Goal: Task Accomplishment & Management: Manage account settings

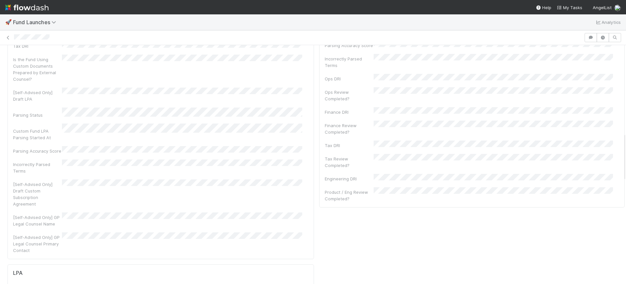
scroll to position [254, 0]
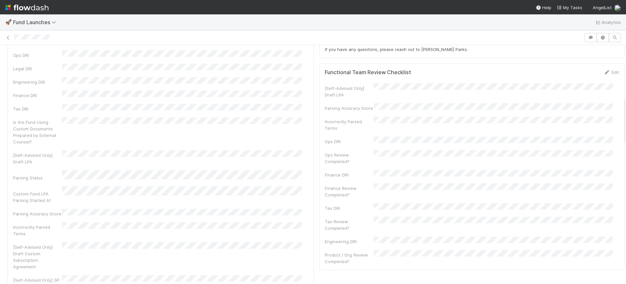
drag, startPoint x: 618, startPoint y: 49, endPoint x: 604, endPoint y: 100, distance: 53.3
click at [604, 71] on icon at bounding box center [607, 72] width 7 height 4
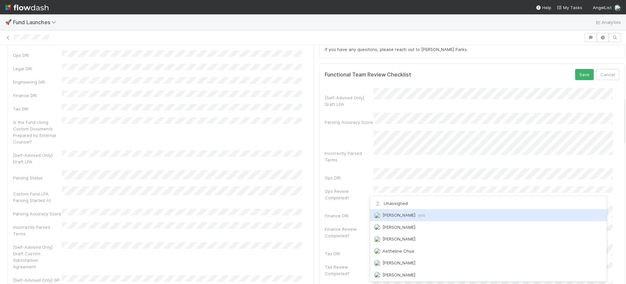
click at [387, 213] on span "[PERSON_NAME] you" at bounding box center [404, 214] width 43 height 5
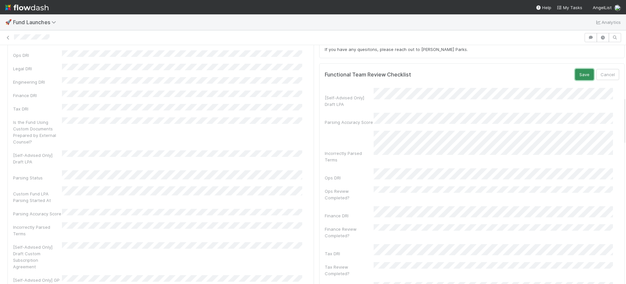
click at [576, 69] on button "Save" at bounding box center [585, 74] width 19 height 11
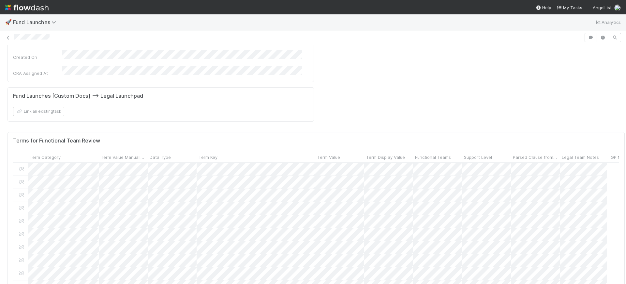
scroll to position [756, 0]
drag, startPoint x: 618, startPoint y: 118, endPoint x: 606, endPoint y: 220, distance: 102.8
drag, startPoint x: 617, startPoint y: 211, endPoint x: 626, endPoint y: 180, distance: 31.9
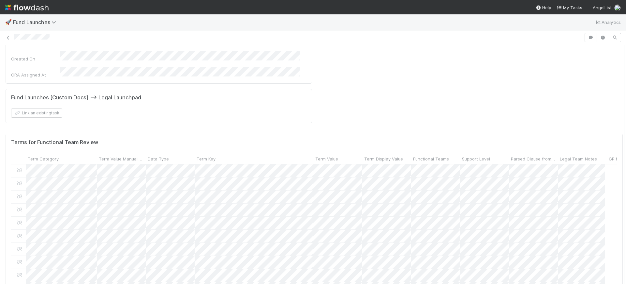
click at [626, 180] on div "🚀 Fund Launches Analytics Functional Team Review Canyon Kornicker Move to Funct…" at bounding box center [313, 148] width 626 height 269
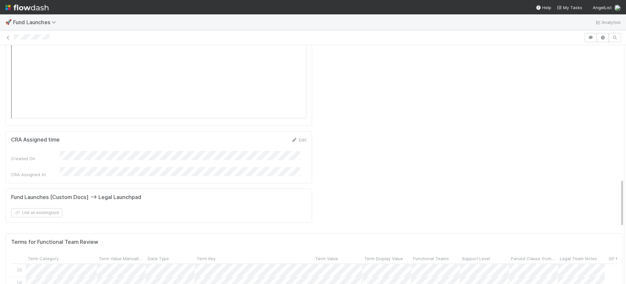
scroll to position [512, 0]
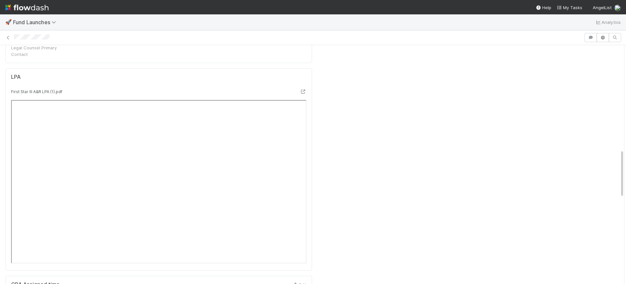
drag, startPoint x: 616, startPoint y: 212, endPoint x: 626, endPoint y: 162, distance: 50.7
click at [626, 162] on div "🚀 Fund Launches Analytics Functional Team Review Canyon Kornicker Move to Funct…" at bounding box center [313, 148] width 626 height 269
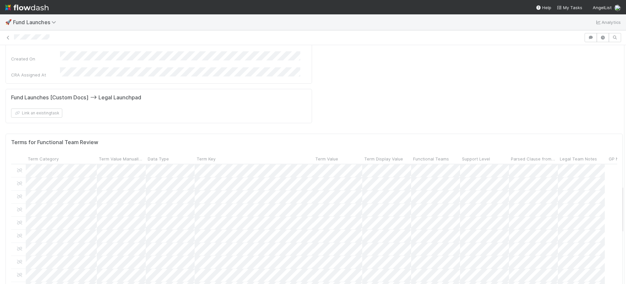
scroll to position [767, 0]
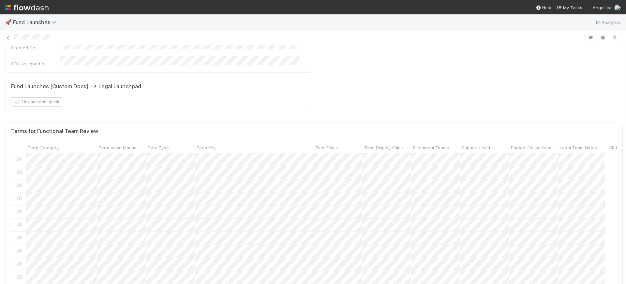
drag, startPoint x: 616, startPoint y: 158, endPoint x: 603, endPoint y: 210, distance: 53.4
drag, startPoint x: 615, startPoint y: 209, endPoint x: 617, endPoint y: 198, distance: 10.9
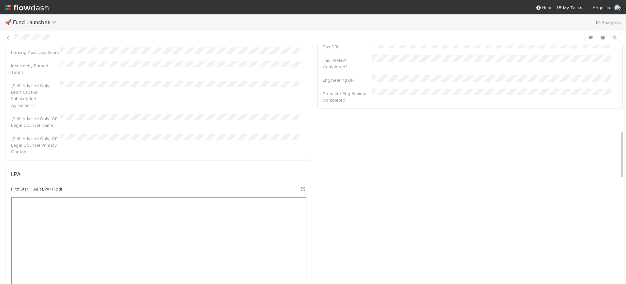
scroll to position [411, 0]
drag, startPoint x: 616, startPoint y: 172, endPoint x: 619, endPoint y: 149, distance: 23.7
click at [619, 149] on div "Functional Team Review Canyon Kornicker Move to Functional Team Review Complete…" at bounding box center [313, 164] width 626 height 239
drag, startPoint x: 615, startPoint y: 135, endPoint x: 613, endPoint y: 159, distance: 24.3
click at [613, 159] on div "Customer Contract Edit Signed Customer Contract FC Link Executed Admin Agreemen…" at bounding box center [314, 260] width 633 height 1215
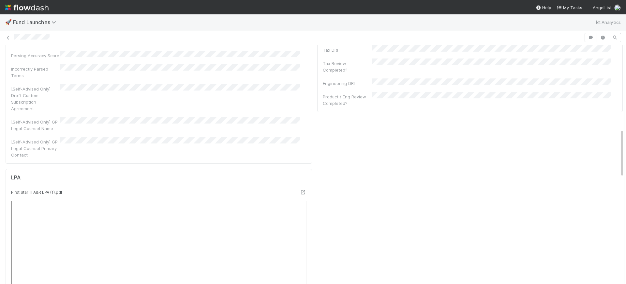
click at [454, 127] on div "Stage SLA and Timeline Functional Team Review Instructions Function team member…" at bounding box center [470, 64] width 311 height 823
click at [455, 127] on div "Stage SLA and Timeline Functional Team Review Instructions Function team member…" at bounding box center [470, 64] width 311 height 823
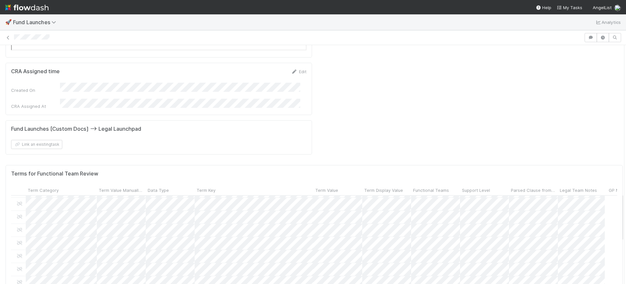
scroll to position [720, 0]
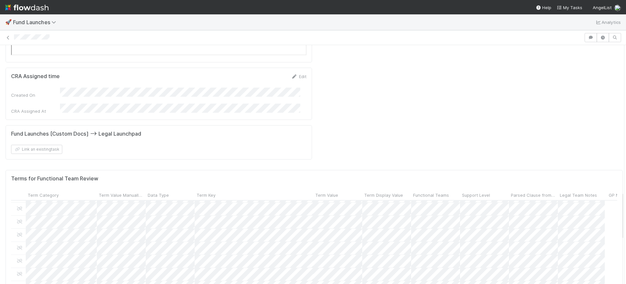
drag, startPoint x: 616, startPoint y: 158, endPoint x: 600, endPoint y: 221, distance: 64.7
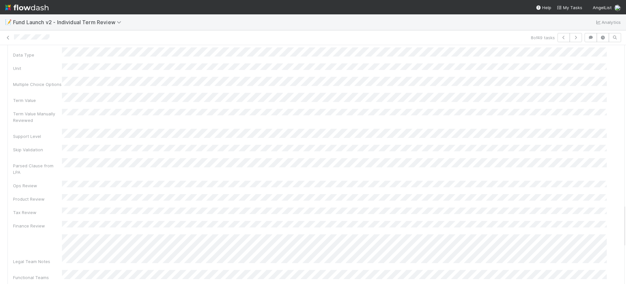
scroll to position [930, 0]
drag, startPoint x: 618, startPoint y: 59, endPoint x: 583, endPoint y: 227, distance: 171.9
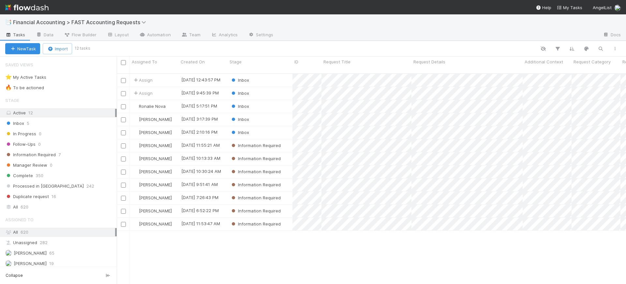
scroll to position [209, 503]
click at [224, 56] on div "Created On" at bounding box center [203, 64] width 49 height 17
